Goal: Task Accomplishment & Management: Manage account settings

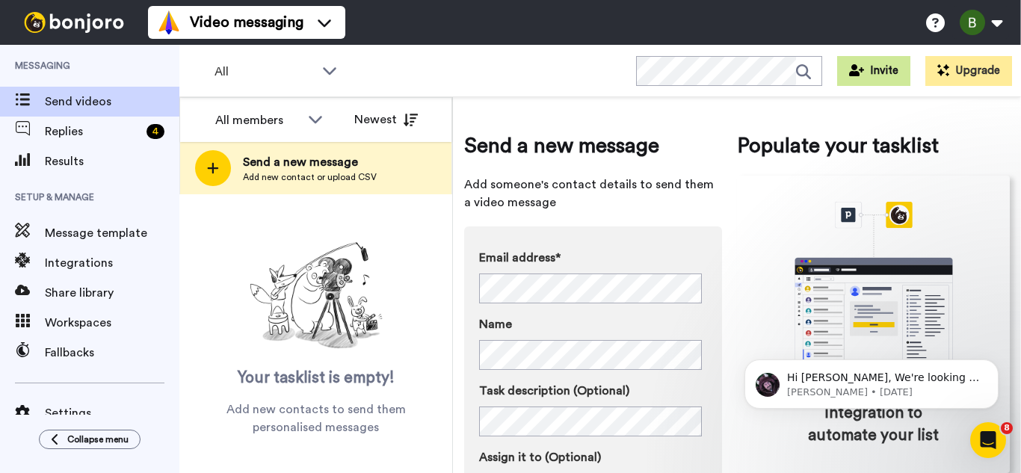
click at [881, 81] on button "Invite" at bounding box center [873, 71] width 73 height 30
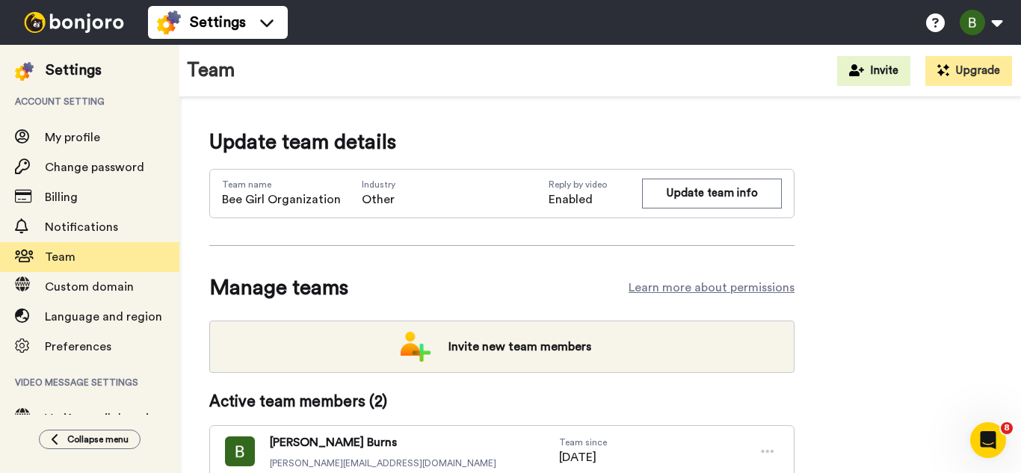
click at [881, 81] on button "Invite" at bounding box center [873, 71] width 73 height 30
click at [679, 108] on div "Update team details Team name Bee Girl Organization Industry Other Reply by vid…" at bounding box center [600, 358] width 842 height 522
click at [848, 74] on button "Invite" at bounding box center [873, 71] width 73 height 30
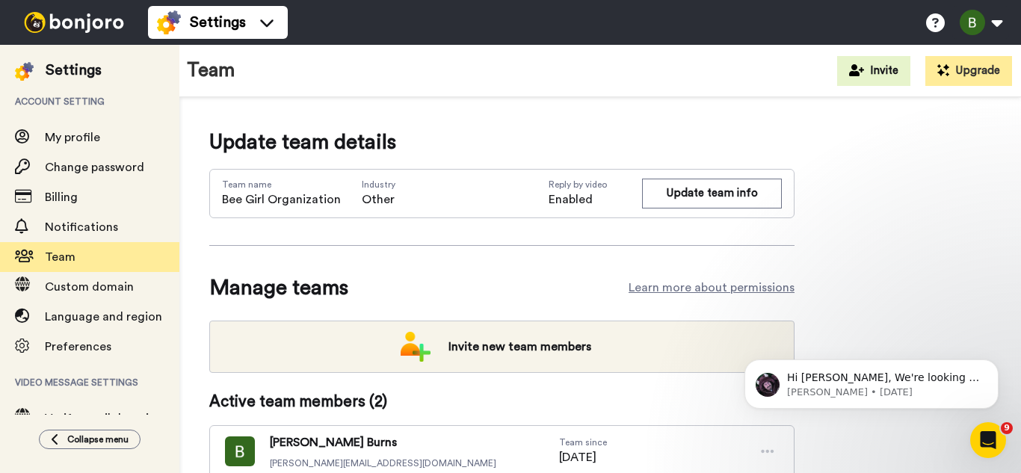
scroll to position [138, 0]
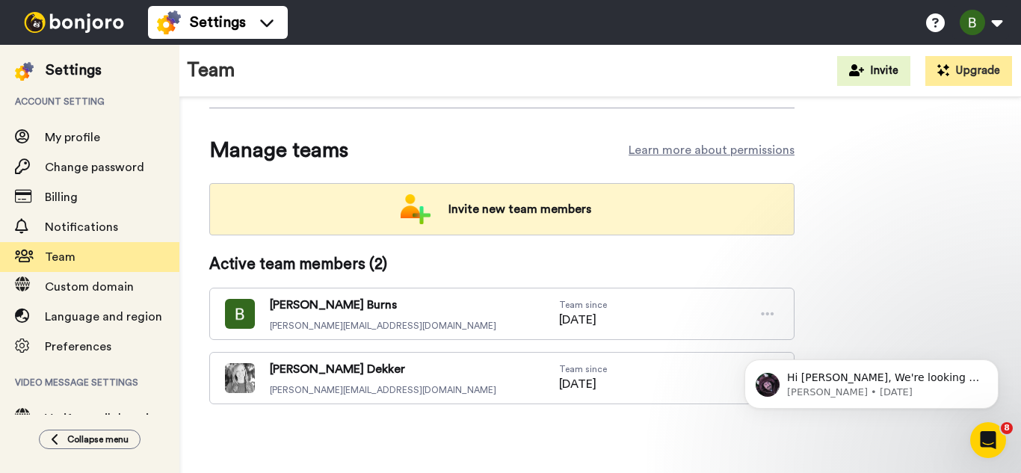
click at [540, 220] on span "Invite new team members" at bounding box center [520, 209] width 167 height 30
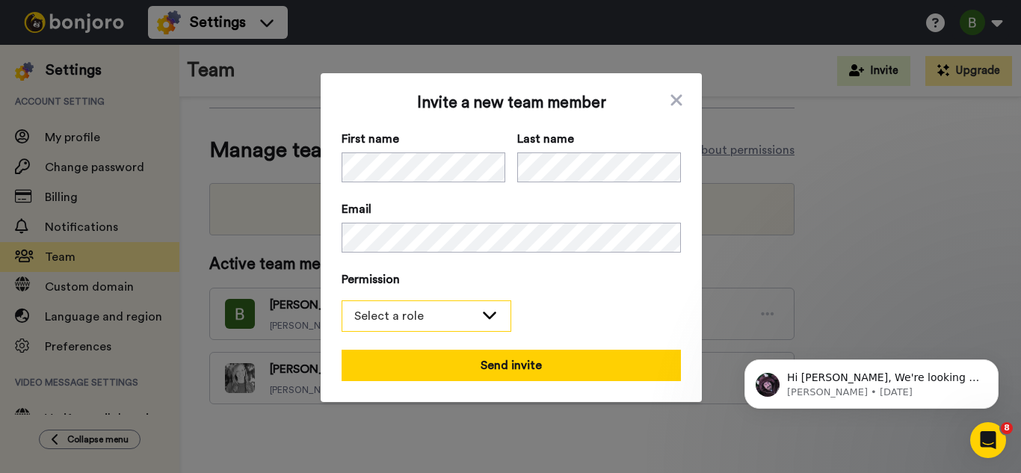
click at [472, 315] on div "Select a role" at bounding box center [426, 316] width 168 height 30
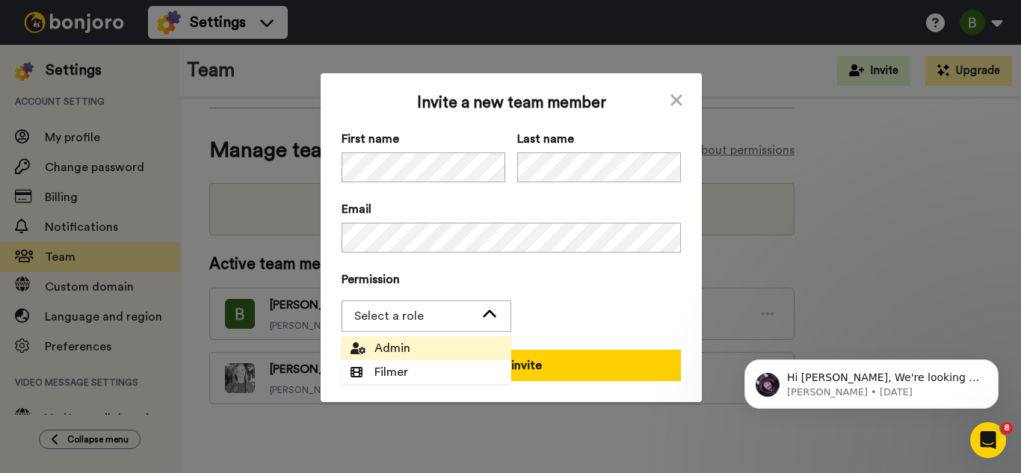
click at [400, 351] on span "Admin" at bounding box center [381, 348] width 60 height 18
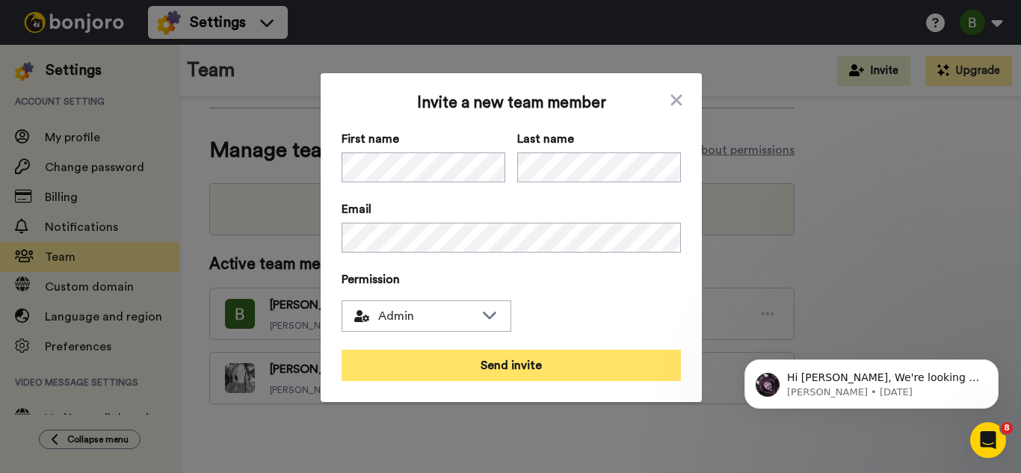
click at [483, 369] on button "Send invite" at bounding box center [511, 365] width 339 height 31
